Goal: Transaction & Acquisition: Register for event/course

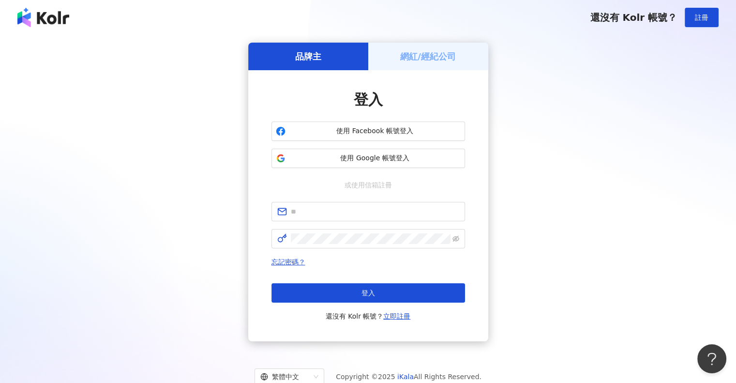
click at [415, 62] on h5 "網紅/經紀公司" at bounding box center [428, 56] width 56 height 12
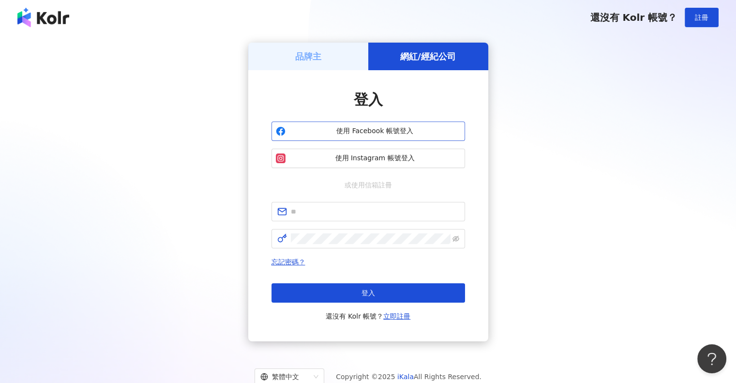
click at [383, 131] on span "使用 Facebook 帳號登入" at bounding box center [374, 131] width 171 height 10
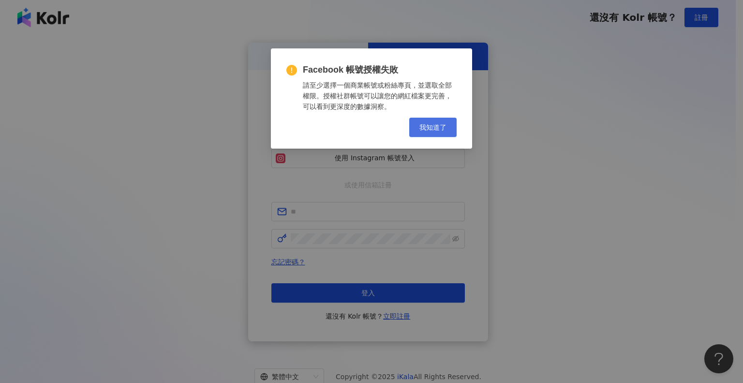
click at [430, 127] on span "我知道了" at bounding box center [433, 127] width 27 height 8
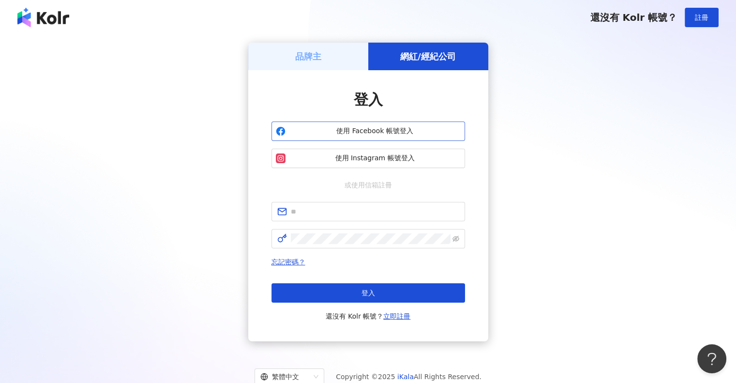
click at [368, 136] on span "使用 Facebook 帳號登入" at bounding box center [374, 131] width 171 height 10
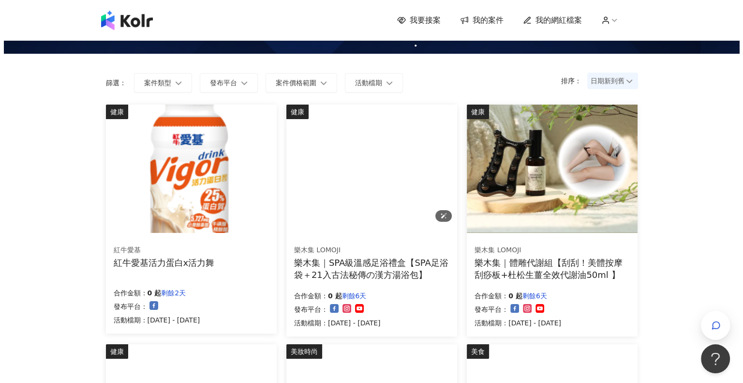
scroll to position [48, 0]
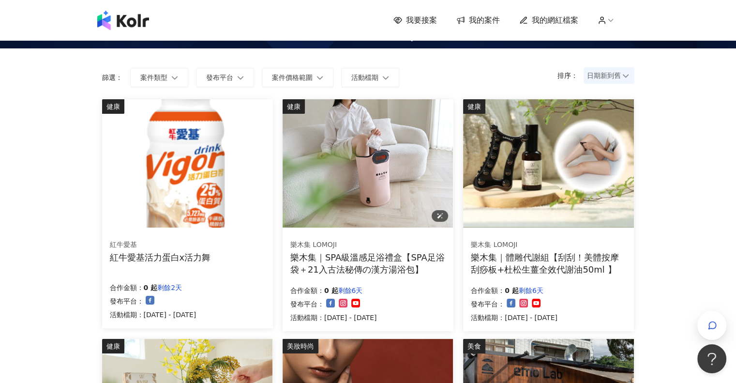
click at [392, 258] on div "樂木集｜SPA級溫感足浴禮盒【SPA足浴袋＋21入古法秘傳の漢方湯浴包】" at bounding box center [367, 263] width 155 height 24
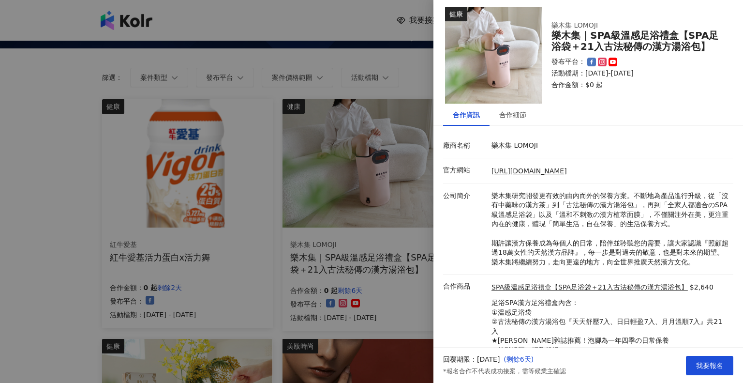
scroll to position [0, 0]
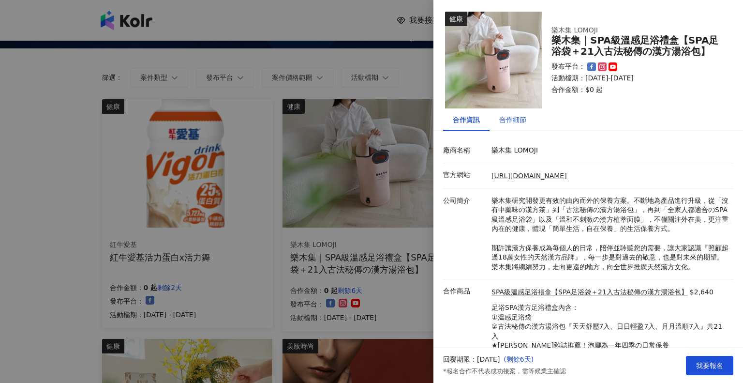
click at [514, 121] on div "合作細節" at bounding box center [513, 119] width 27 height 11
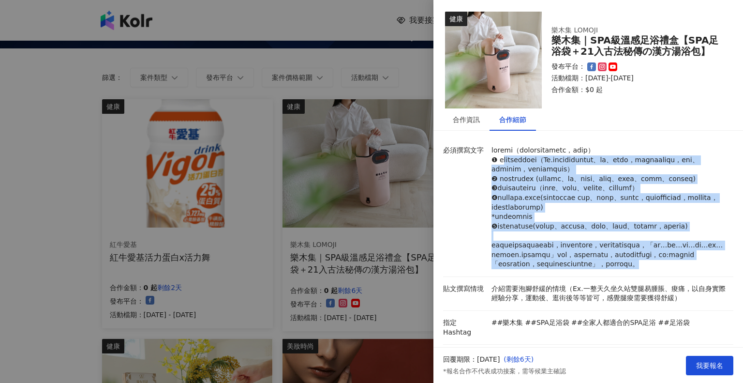
drag, startPoint x: 502, startPoint y: 164, endPoint x: 571, endPoint y: 333, distance: 181.9
click at [571, 269] on p at bounding box center [610, 207] width 237 height 123
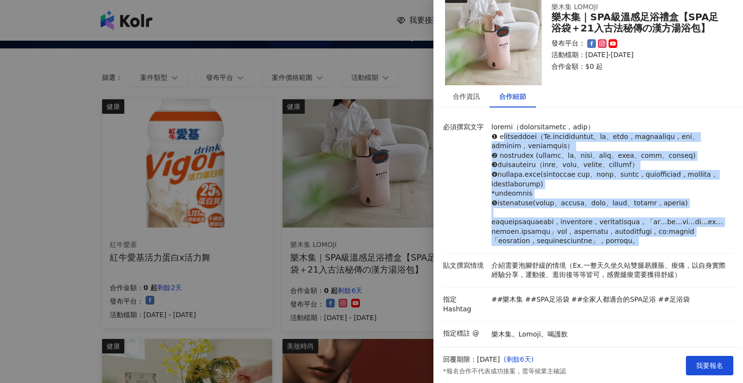
scroll to position [145, 0]
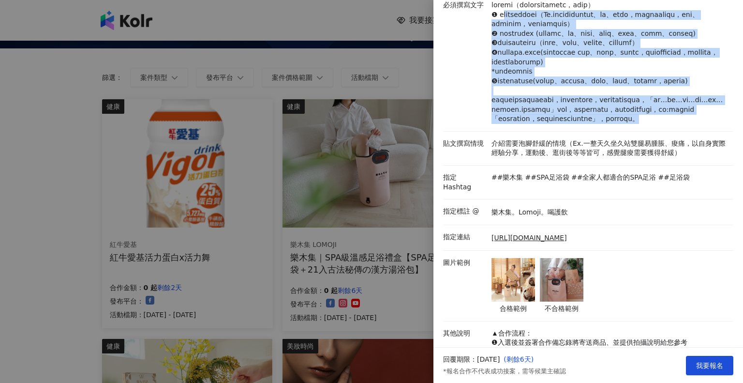
click at [464, 124] on div "必須撰寫文字" at bounding box center [586, 61] width 290 height 123
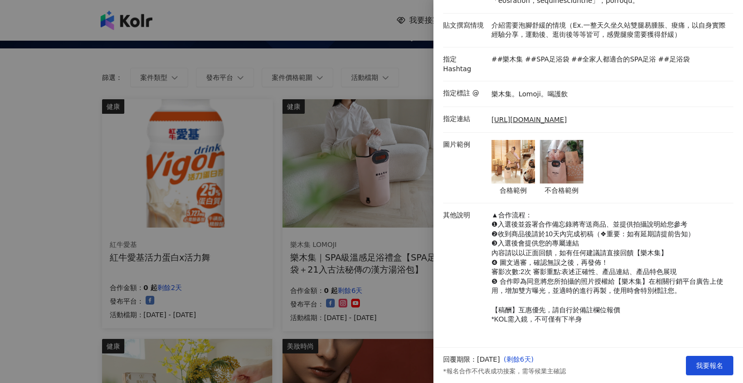
scroll to position [324, 0]
drag, startPoint x: 511, startPoint y: 237, endPoint x: 594, endPoint y: 247, distance: 83.9
click at [594, 247] on p "▲合作流程： ❶入選後並簽署合作備忘錄將寄送商品、並提供拍攝說明給您參考 ❷收到商品後請於10天內完成初稿（❖重要：如有延期請提前告知） ❸入選後會提供您的專…" at bounding box center [610, 268] width 237 height 114
click at [545, 258] on span "❹ 圖文過審，確認無誤之後，再發佈！" at bounding box center [550, 262] width 117 height 8
drag, startPoint x: 508, startPoint y: 262, endPoint x: 609, endPoint y: 272, distance: 101.2
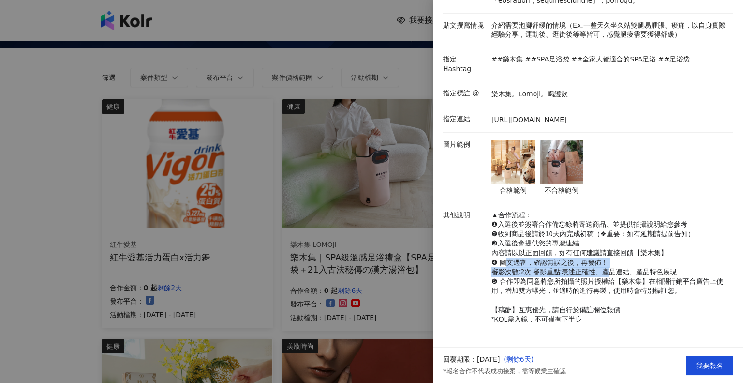
click at [609, 272] on p "▲合作流程： ❶入選後並簽署合作備忘錄將寄送商品、並提供拍攝說明給您參考 ❷收到商品後請於10天內完成初稿（❖重要：如有延期請提前告知） ❸入選後會提供您的專…" at bounding box center [610, 268] width 237 height 114
click at [560, 280] on span "❺ 合作即為同意將您所拍攝的照片授權給【樂木集】在相關行銷平台廣告上使用，增加雙方曝光，並適時的進行再製，使用時會特別標註您。" at bounding box center [608, 285] width 232 height 17
click at [707, 362] on span "我要報名" at bounding box center [710, 366] width 27 height 8
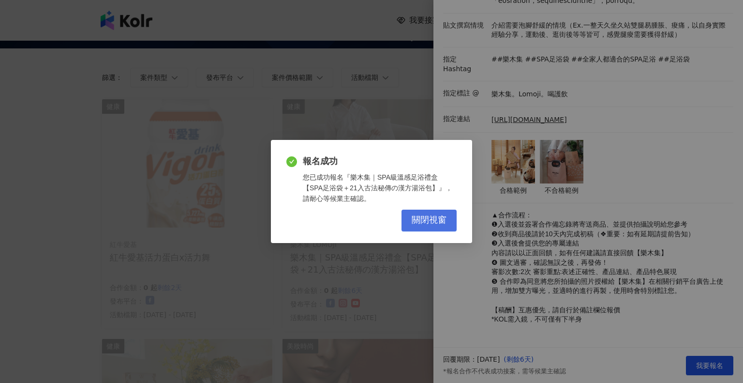
click at [432, 221] on span "關閉視窗" at bounding box center [429, 220] width 35 height 11
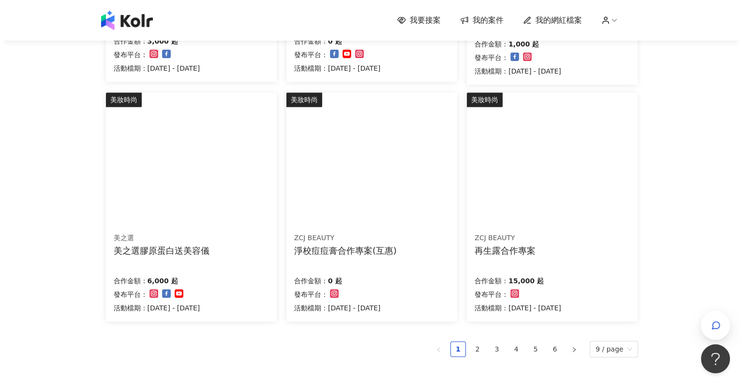
scroll to position [581, 0]
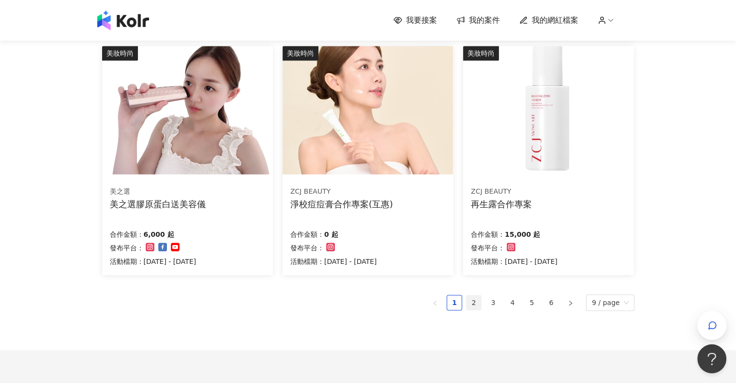
click at [477, 304] on link "2" at bounding box center [474, 302] width 15 height 15
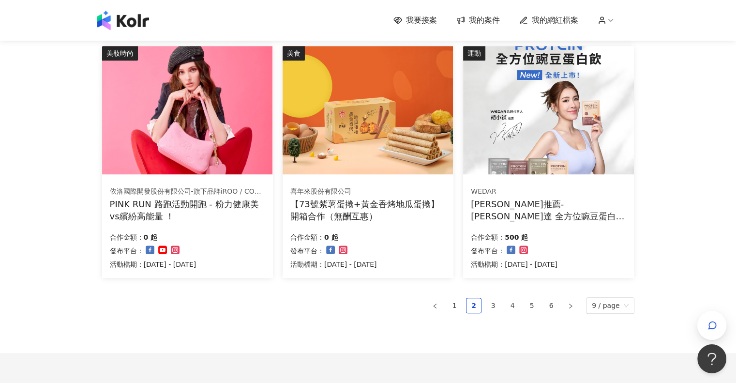
click at [403, 226] on div "喜年來股份有限公司 【73號紫薯蛋捲+黃金香烤地瓜蛋捲】開箱合作（無酬互惠） 合作金額： 0 起 發布平台： 活動檔期：[DATE] - [DATE]" at bounding box center [368, 228] width 171 height 100
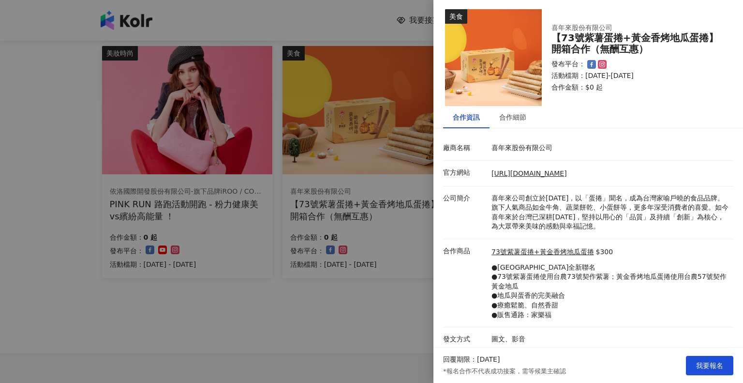
scroll to position [5, 0]
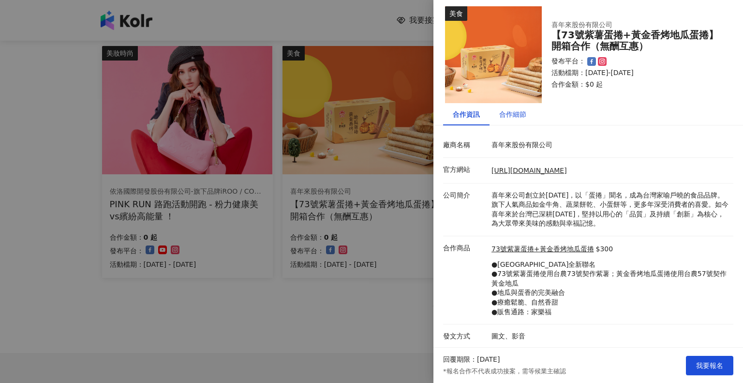
click at [515, 118] on div "合作細節" at bounding box center [513, 114] width 27 height 11
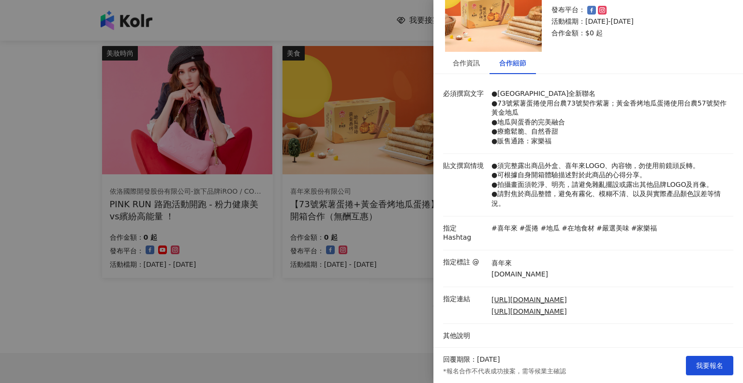
scroll to position [72, 0]
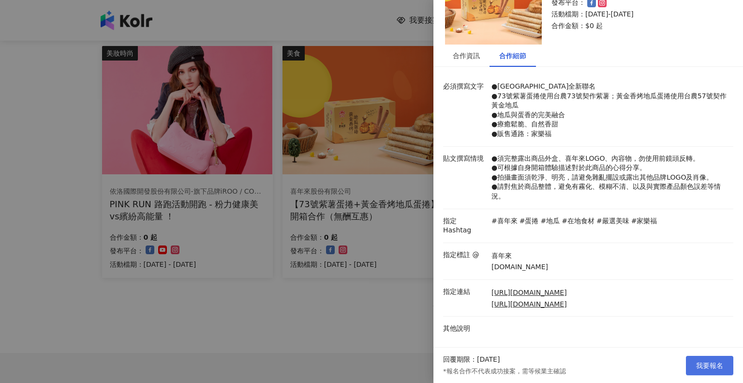
click at [709, 366] on span "我要報名" at bounding box center [710, 366] width 27 height 8
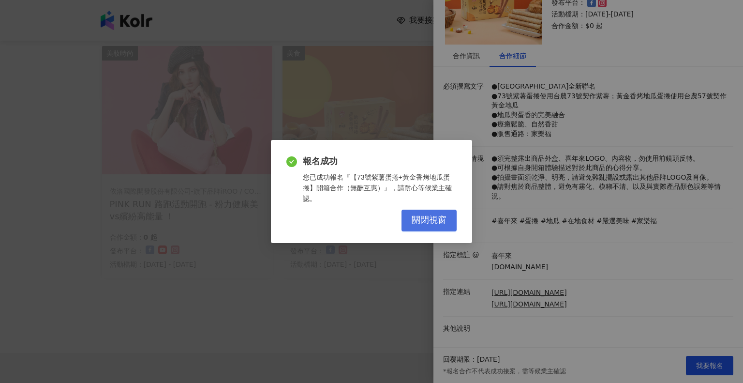
click at [427, 220] on span "關閉視窗" at bounding box center [429, 220] width 35 height 11
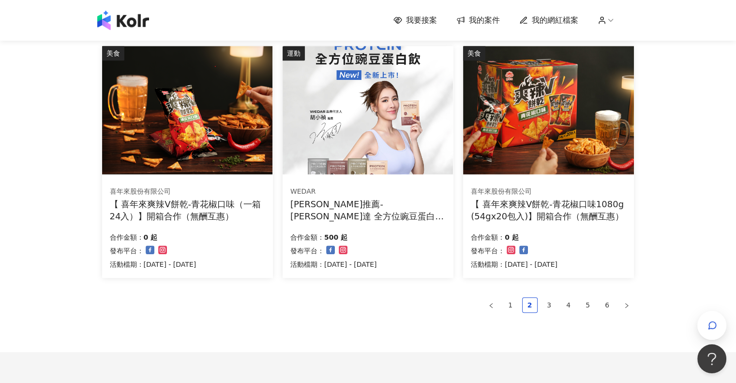
click at [203, 220] on div "【 喜年來爽辣V餅乾-青花椒口味（一箱24入）】開箱合作（無酬互惠）" at bounding box center [187, 210] width 155 height 24
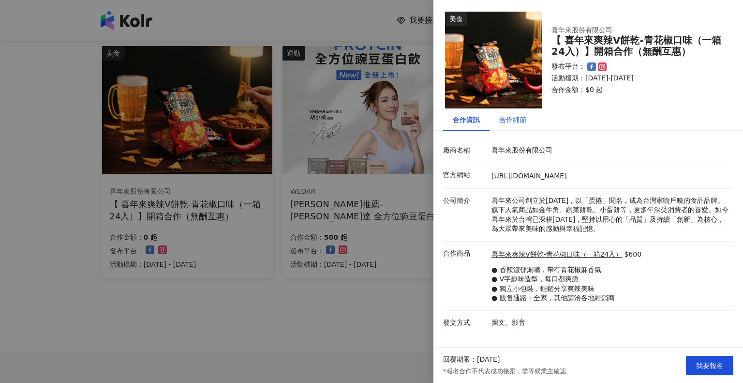
click at [519, 124] on div "合作細節" at bounding box center [513, 119] width 27 height 11
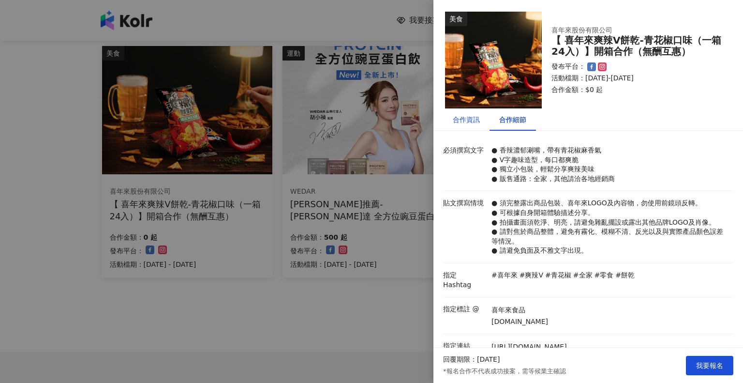
click at [465, 117] on div "合作資訊" at bounding box center [466, 119] width 27 height 11
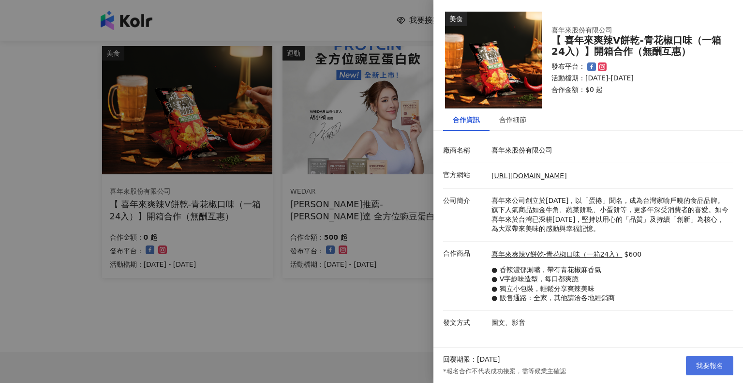
click at [719, 363] on span "我要報名" at bounding box center [710, 366] width 27 height 8
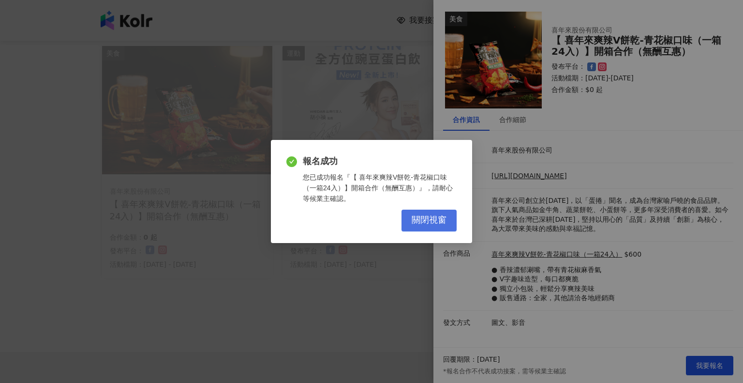
click at [418, 220] on span "關閉視窗" at bounding box center [429, 220] width 35 height 11
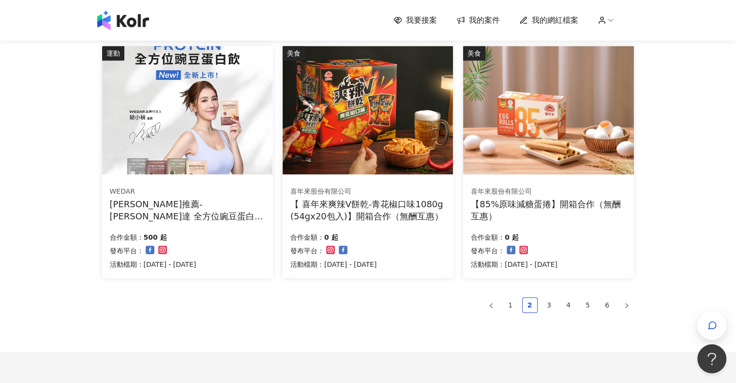
click at [377, 234] on div "合作金額： 0 起" at bounding box center [333, 236] width 87 height 14
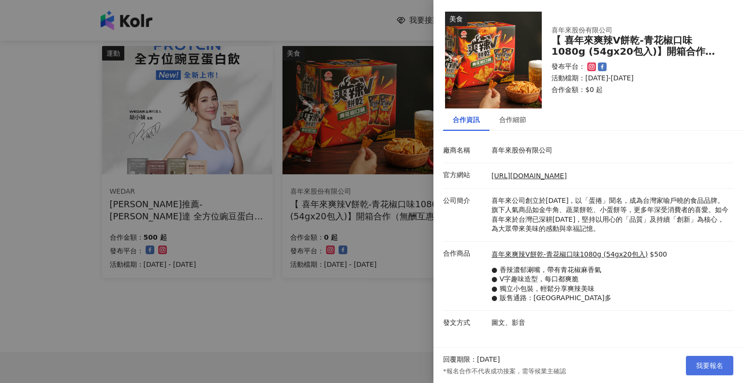
click at [711, 363] on span "我要報名" at bounding box center [710, 366] width 27 height 8
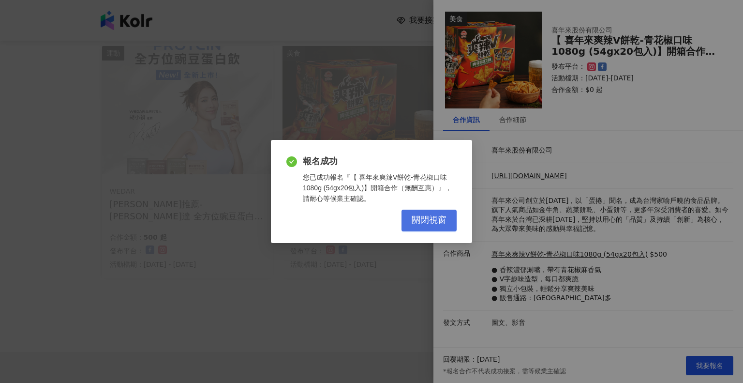
click at [434, 223] on span "關閉視窗" at bounding box center [429, 220] width 35 height 11
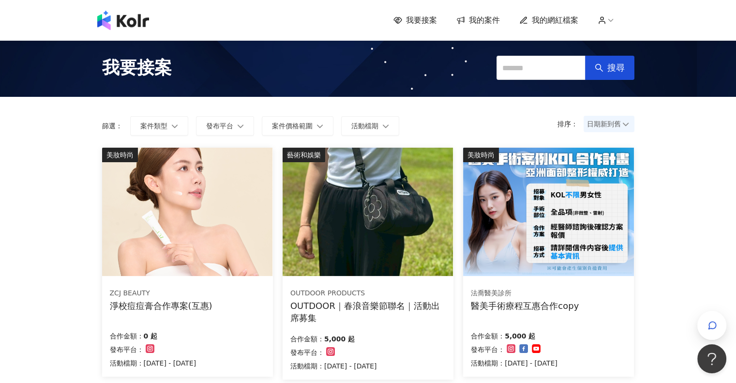
click at [484, 24] on span "我的案件" at bounding box center [484, 20] width 31 height 11
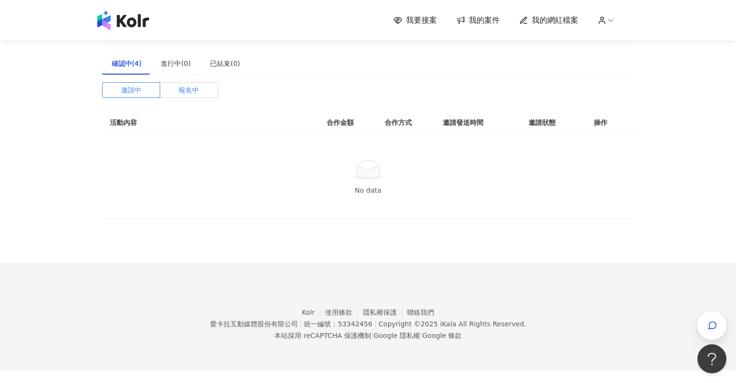
click at [199, 94] on label "報名中" at bounding box center [189, 89] width 58 height 15
